Goal: Information Seeking & Learning: Learn about a topic

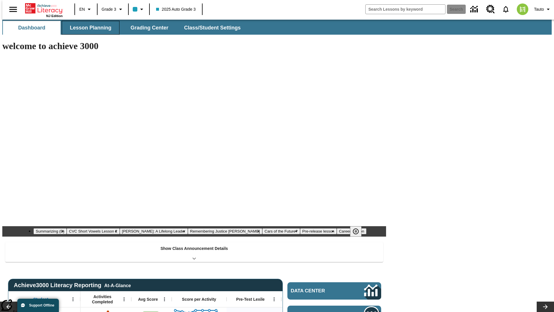
click at [88, 28] on span "Lesson Planning" at bounding box center [91, 28] width 42 height 7
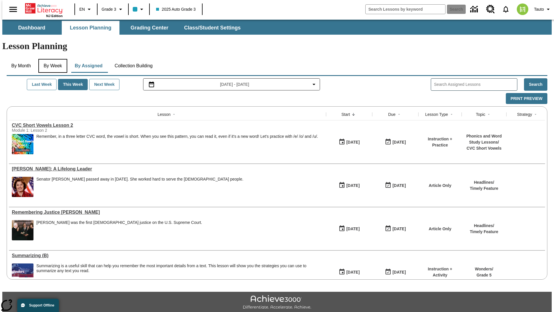
click at [52, 59] on button "By Week" at bounding box center [52, 66] width 29 height 14
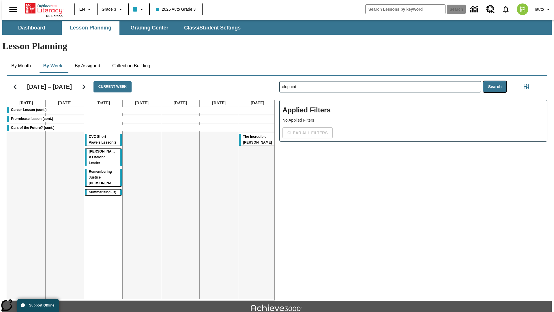
click at [496, 81] on button "Search" at bounding box center [494, 86] width 23 height 11
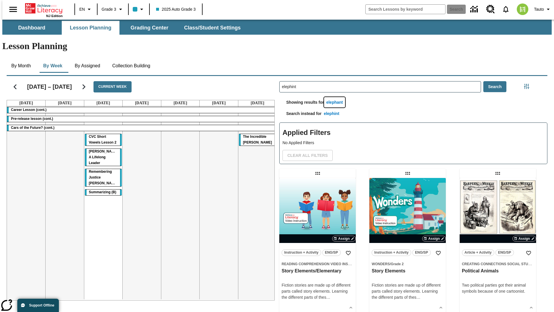
click at [336, 97] on button "elephant" at bounding box center [334, 102] width 21 height 11
type input "elephant"
